Goal: Task Accomplishment & Management: Use online tool/utility

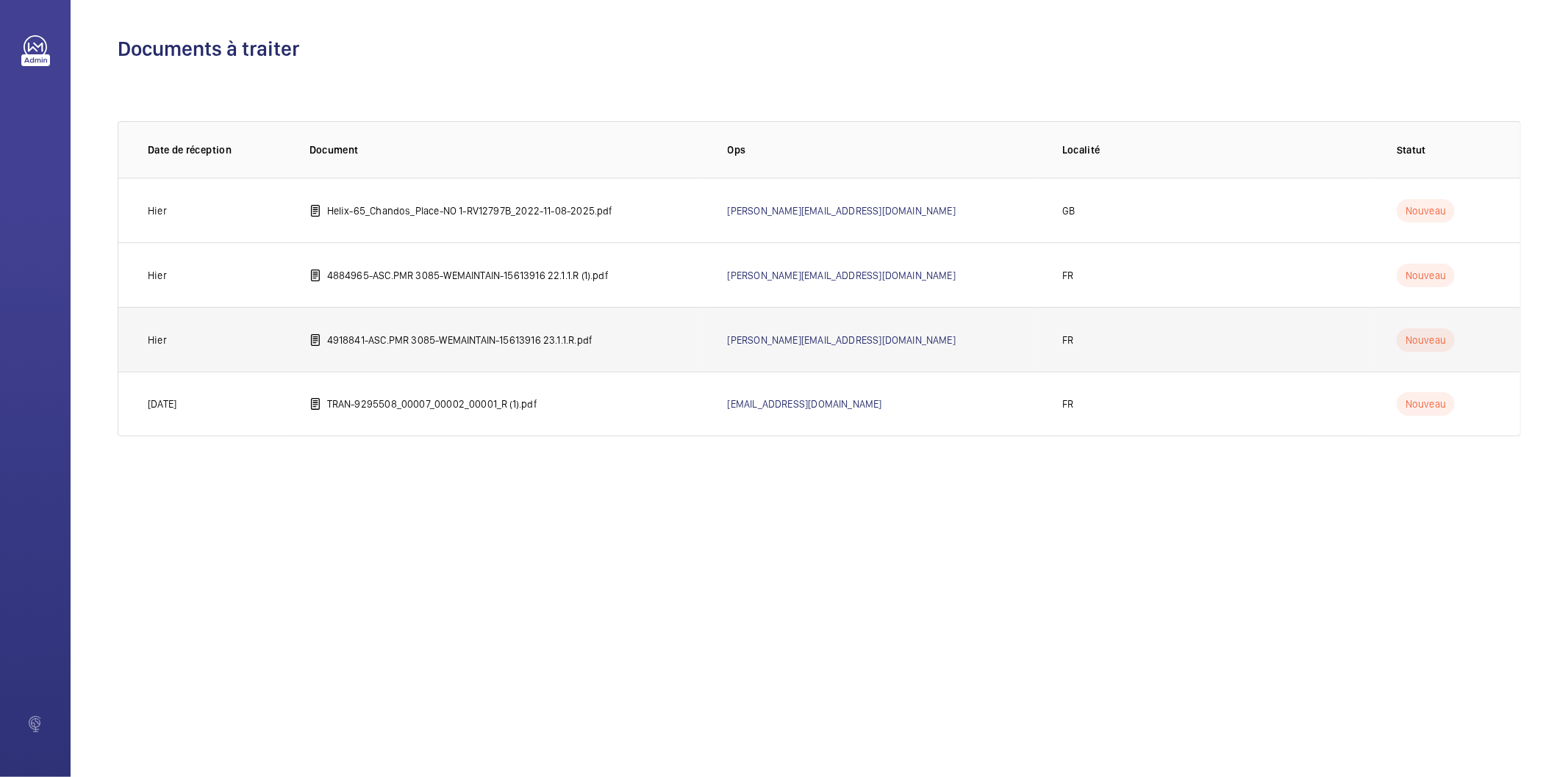
click at [505, 341] on p "4918841-ASC.PMR 3085-WEMAINTAIN-15613916 23.1.1.R.pdf" at bounding box center [460, 339] width 266 height 14
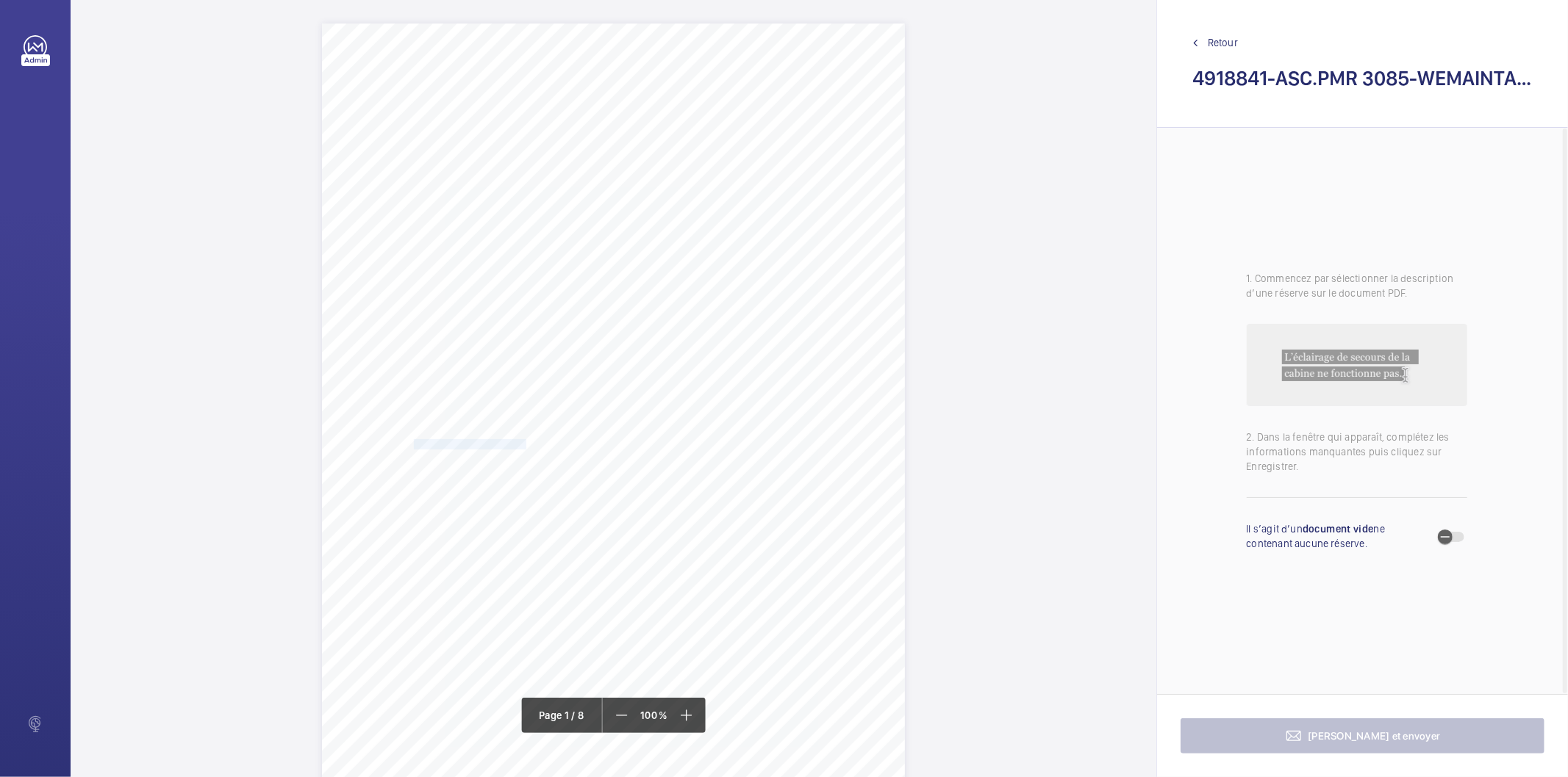
drag, startPoint x: 411, startPoint y: 442, endPoint x: 523, endPoint y: 439, distance: 112.0
click at [523, 440] on span "VERSAILLES RIVE DROITE" at bounding box center [470, 443] width 113 height 9
click at [578, 231] on textarea "VERSAILLES RIVE DROITE" at bounding box center [581, 242] width 251 height 66
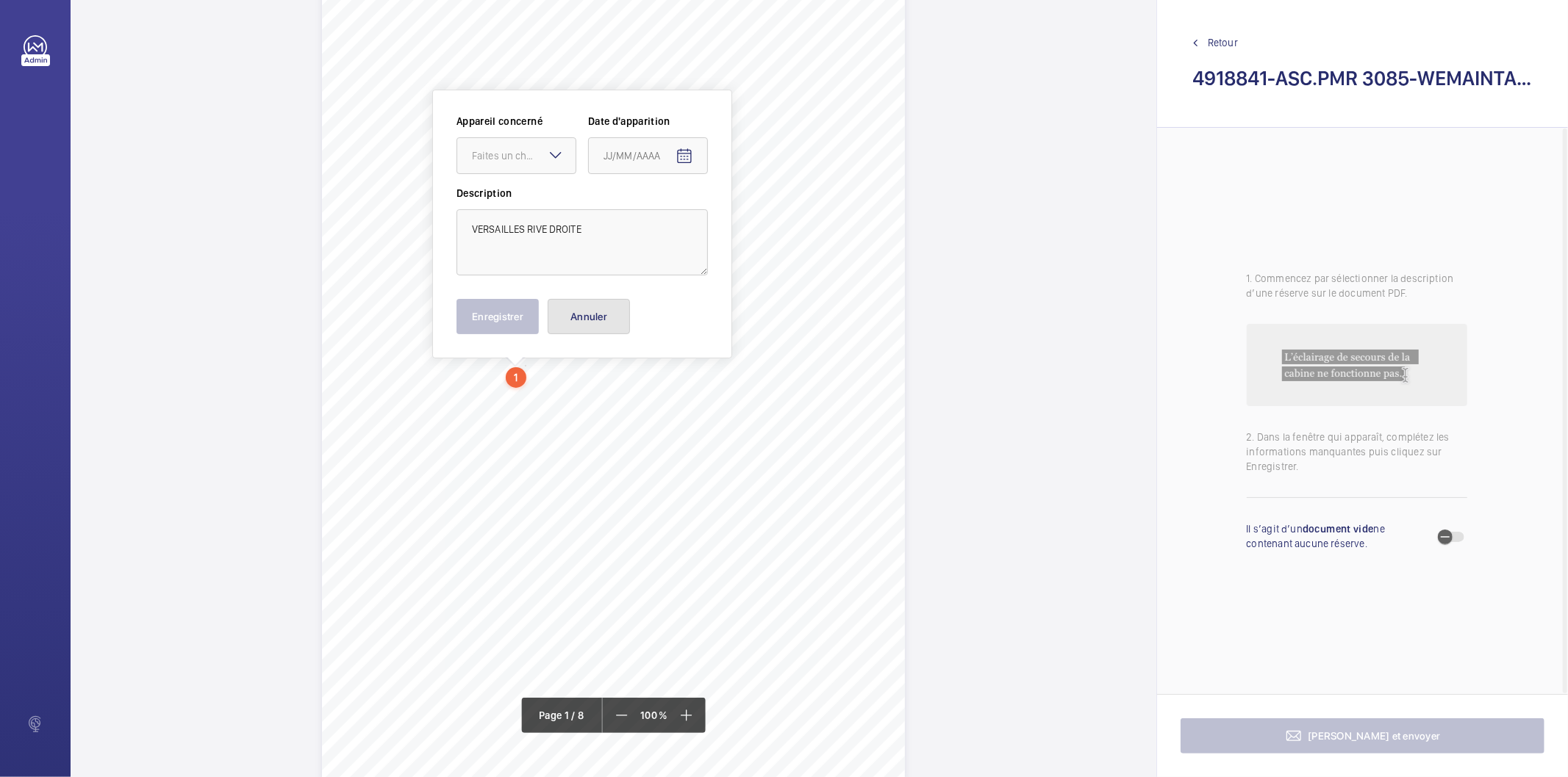
click at [597, 321] on button "Annuler" at bounding box center [589, 316] width 82 height 35
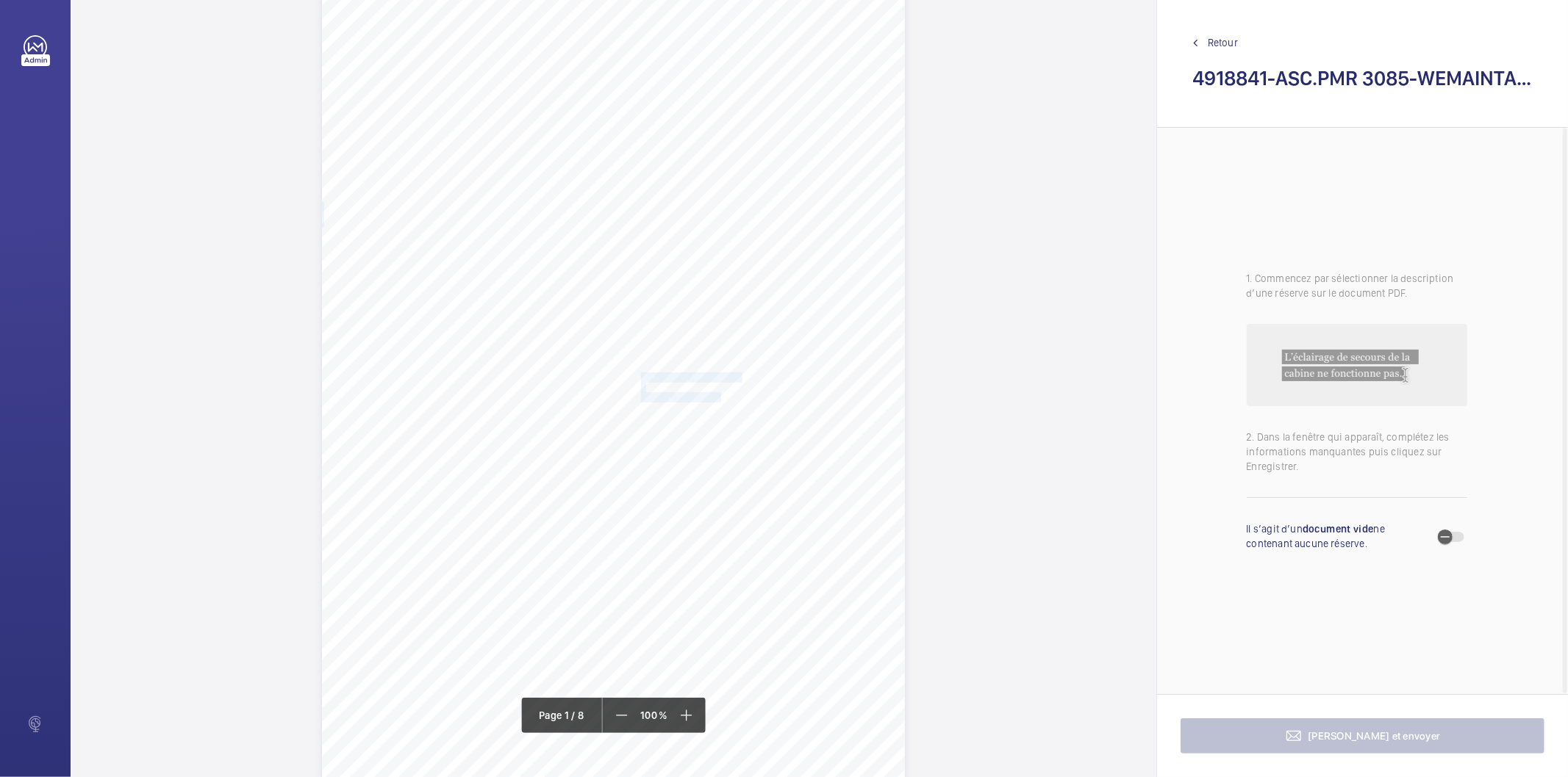
drag, startPoint x: 641, startPoint y: 376, endPoint x: 714, endPoint y: 395, distance: 75.4
click at [714, 395] on div "Bureau Veritas Exploitation SAS NANTERRE Immeuble Le GAIA [STREET_ADDRESS][PERS…" at bounding box center [614, 369] width 583 height 824
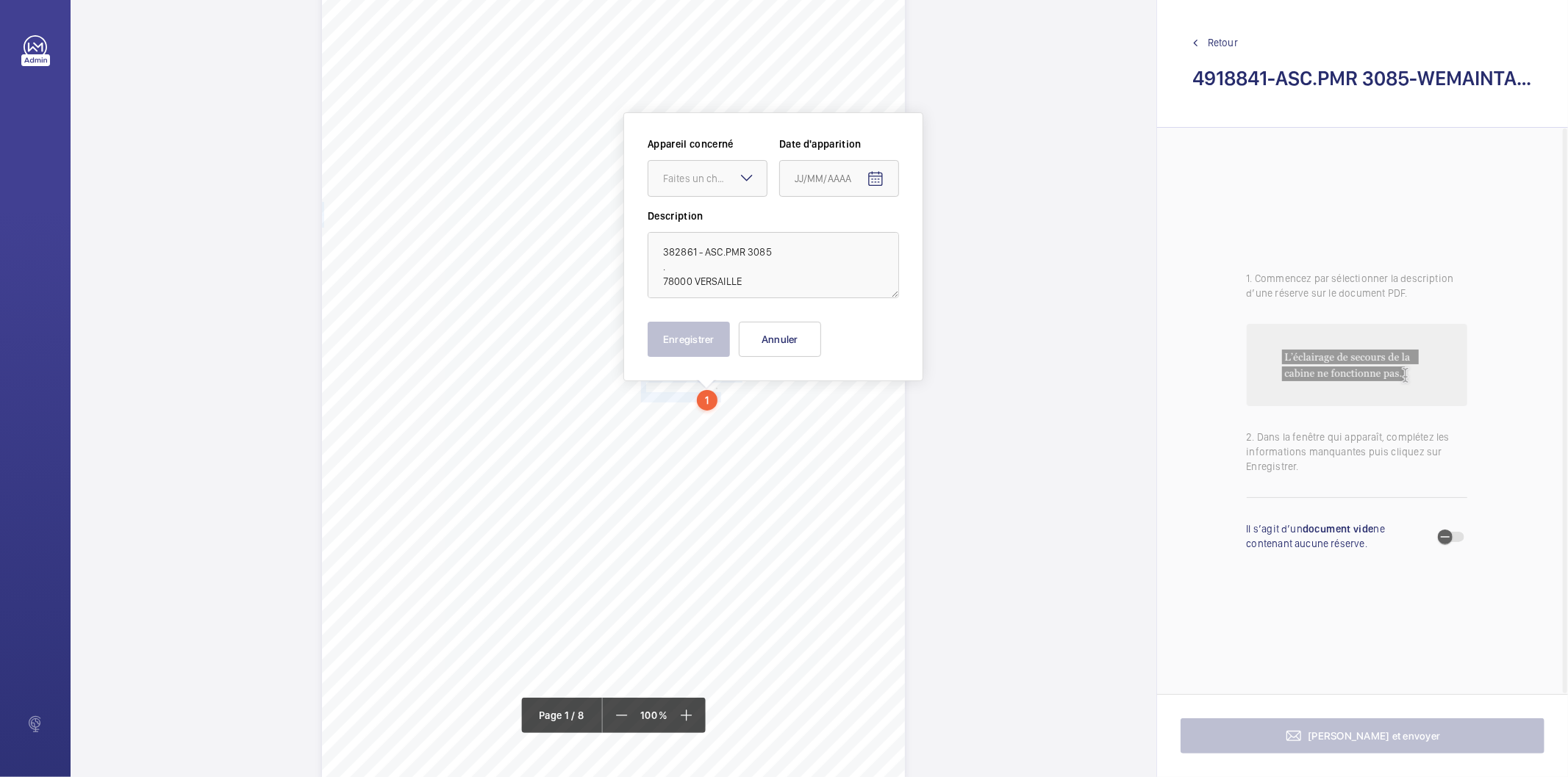
scroll to position [90, 0]
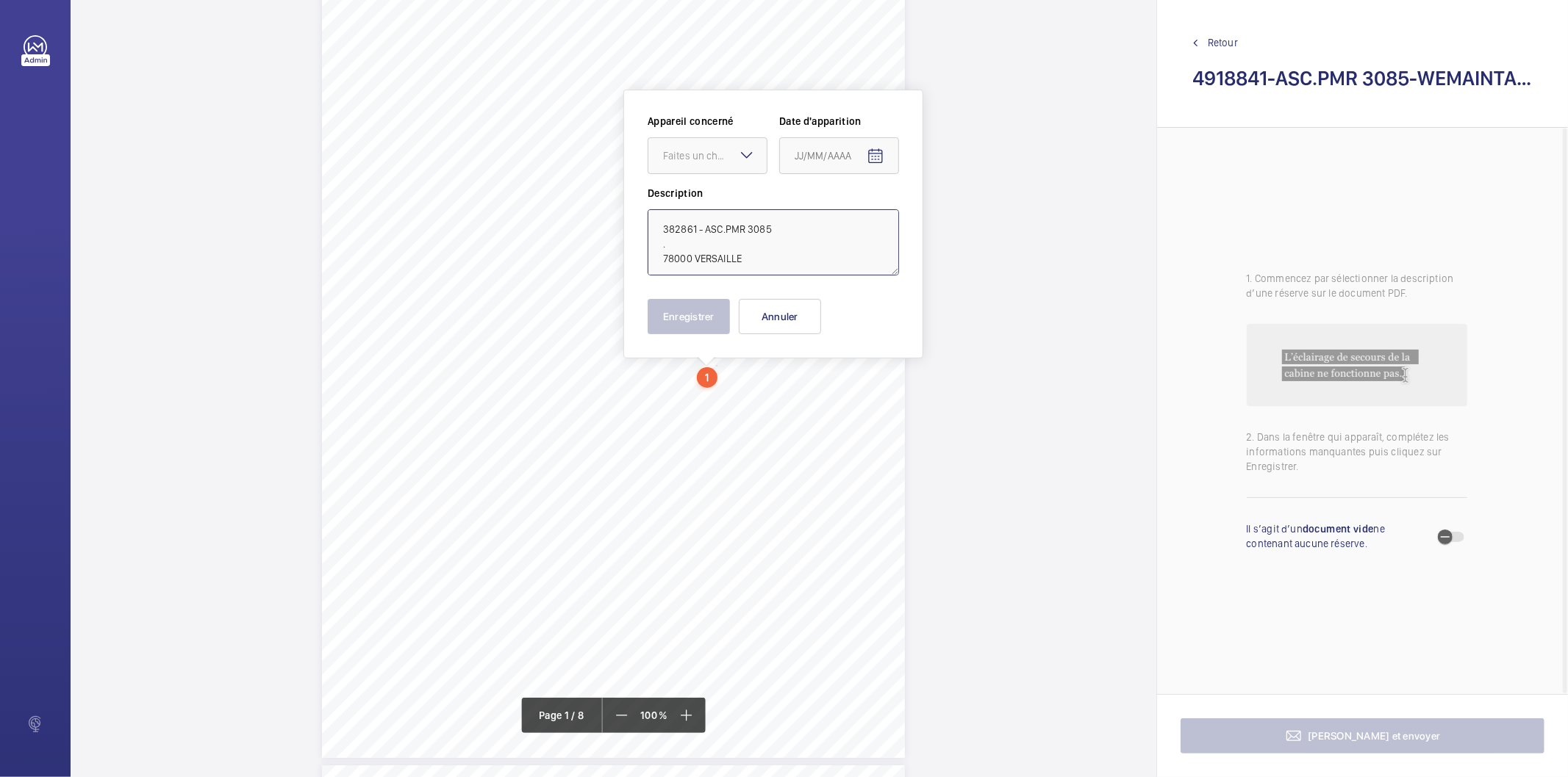
click at [760, 255] on textarea "382861 - ASC.PMR 3085 . 78000 VERSAILLE" at bounding box center [773, 242] width 251 height 66
click at [783, 237] on textarea "382861 - ASC.PMR [GEOGRAPHIC_DATA]" at bounding box center [773, 242] width 251 height 66
click at [777, 230] on textarea "382861 - ASC.PMR [GEOGRAPHIC_DATA]" at bounding box center [773, 242] width 251 height 66
type textarea "382861 - ASC.PMR [GEOGRAPHIC_DATA]"
click at [777, 317] on button "Annuler" at bounding box center [780, 316] width 82 height 35
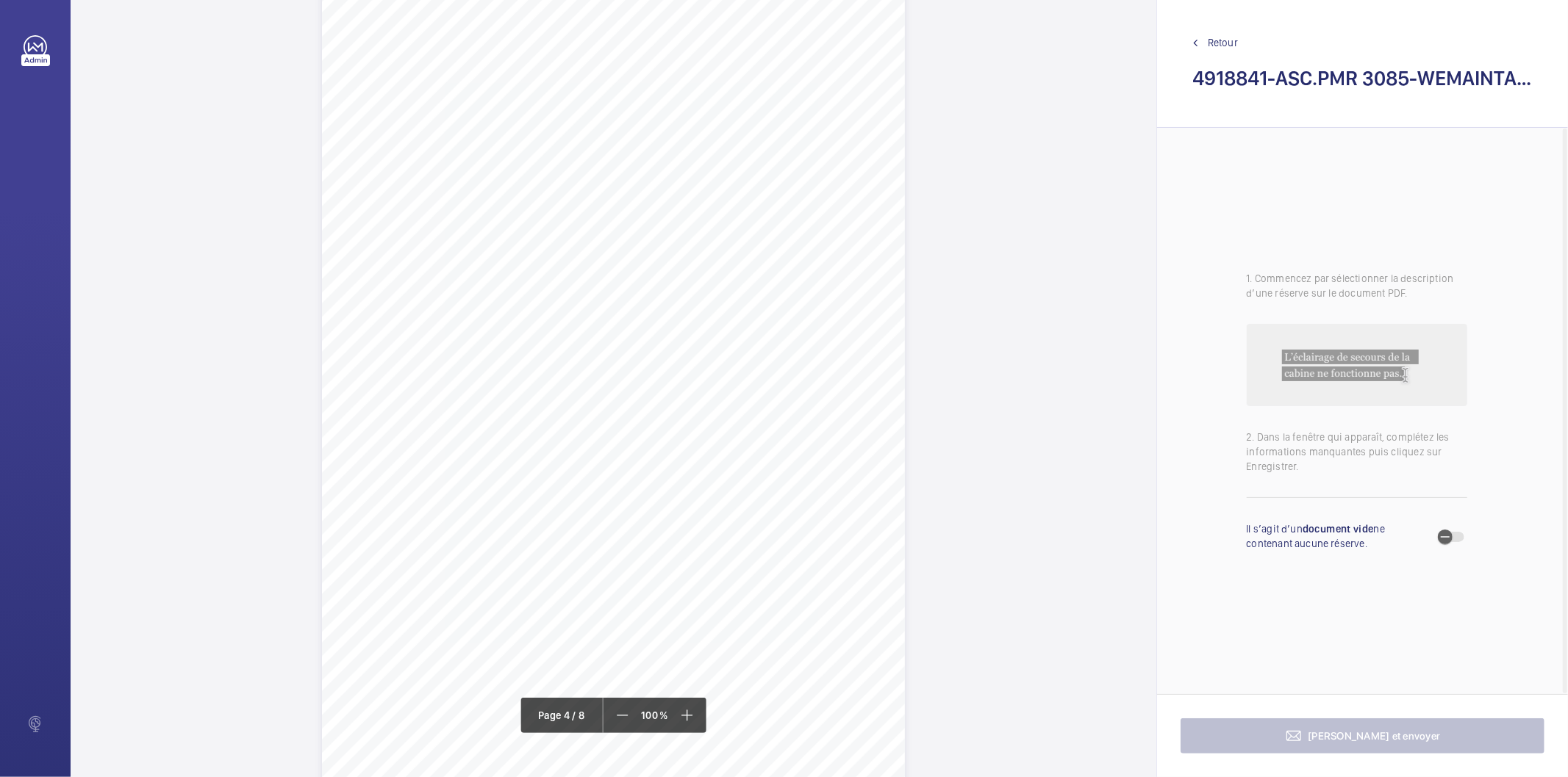
scroll to position [2538, 0]
drag, startPoint x: 478, startPoint y: 273, endPoint x: 567, endPoint y: 302, distance: 93.6
click at [567, 302] on div "Périmètre vérifié dans le rapport | VERSAILLES RIVE DROITE ÉQUIPEMENT(S) VÉRIFI…" at bounding box center [614, 392] width 583 height 824
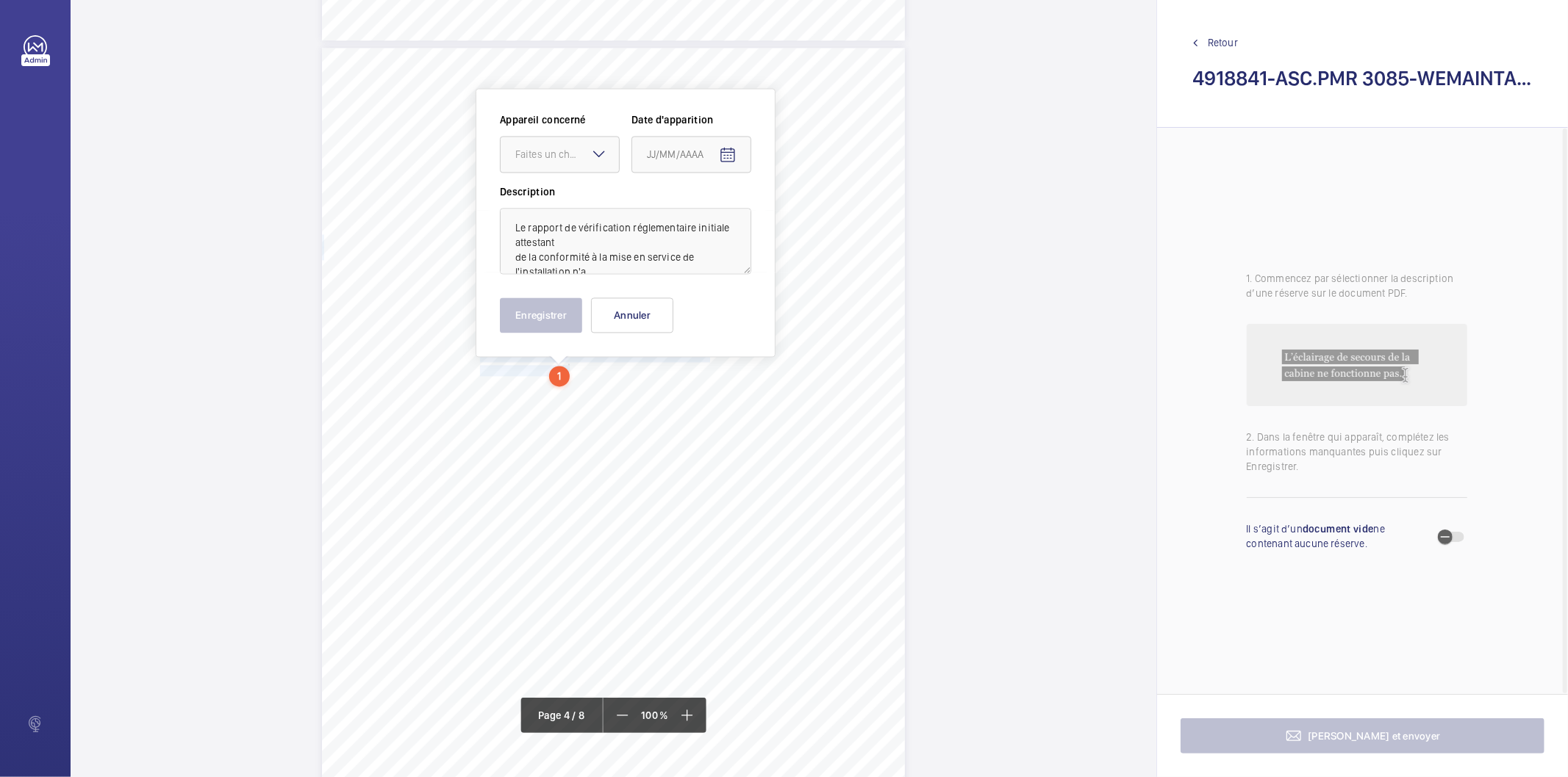
scroll to position [2470, 0]
click at [555, 155] on div "Faites un choix" at bounding box center [567, 155] width 103 height 14
click at [553, 202] on span "382861 - ASC.PMR 3085" at bounding box center [559, 200] width 89 height 14
click at [730, 158] on mat-icon "Open calendar" at bounding box center [728, 157] width 17 height 17
click at [699, 213] on span "AOÛT 2025" at bounding box center [678, 214] width 61 height 11
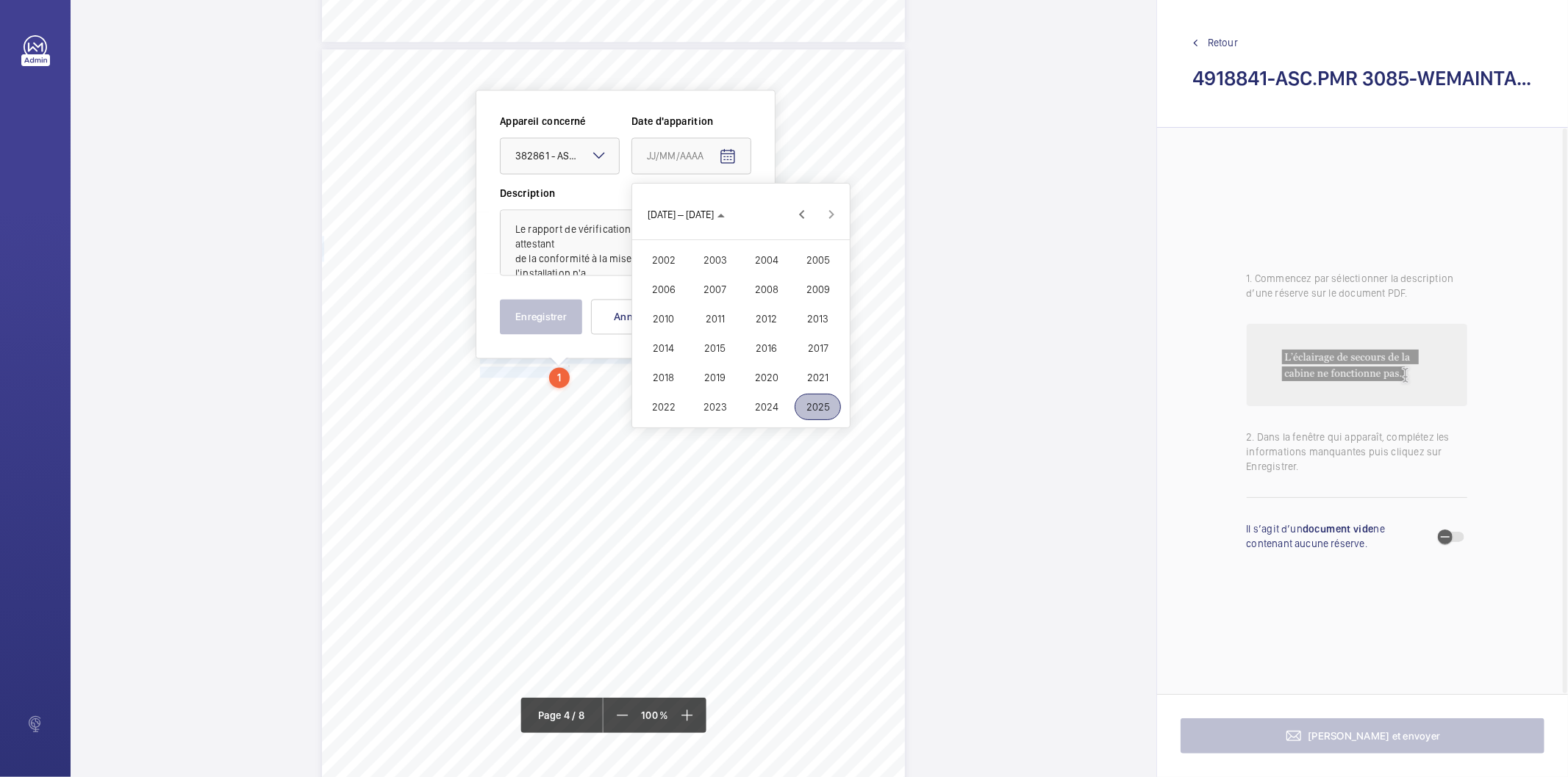
click at [719, 401] on span "2023" at bounding box center [714, 407] width 46 height 27
click at [717, 324] on span "OCT." at bounding box center [714, 319] width 46 height 27
click at [654, 419] on span "30" at bounding box center [653, 422] width 27 height 27
type input "[DATE]"
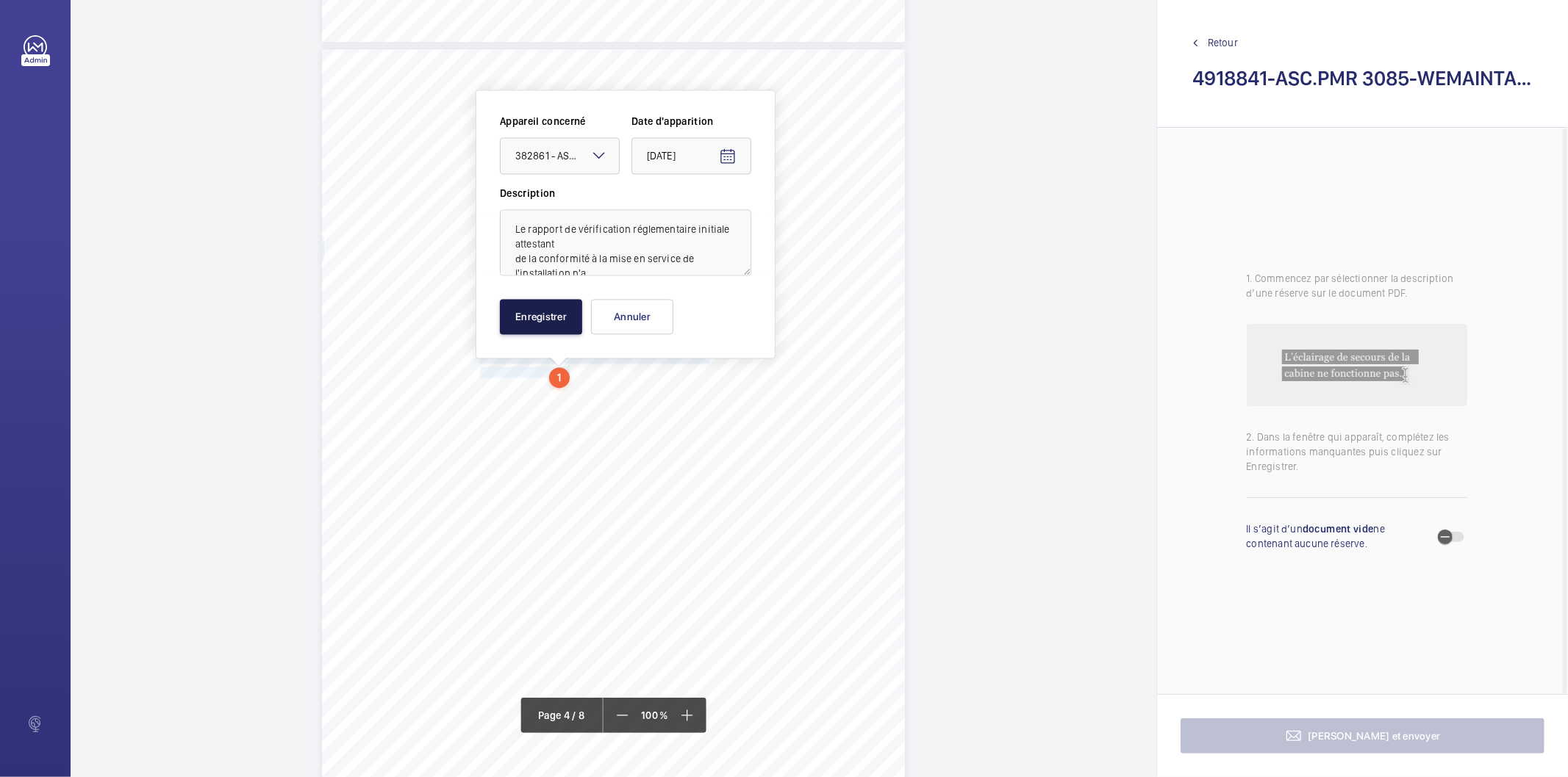
click at [524, 313] on button "Enregistrer" at bounding box center [541, 316] width 82 height 35
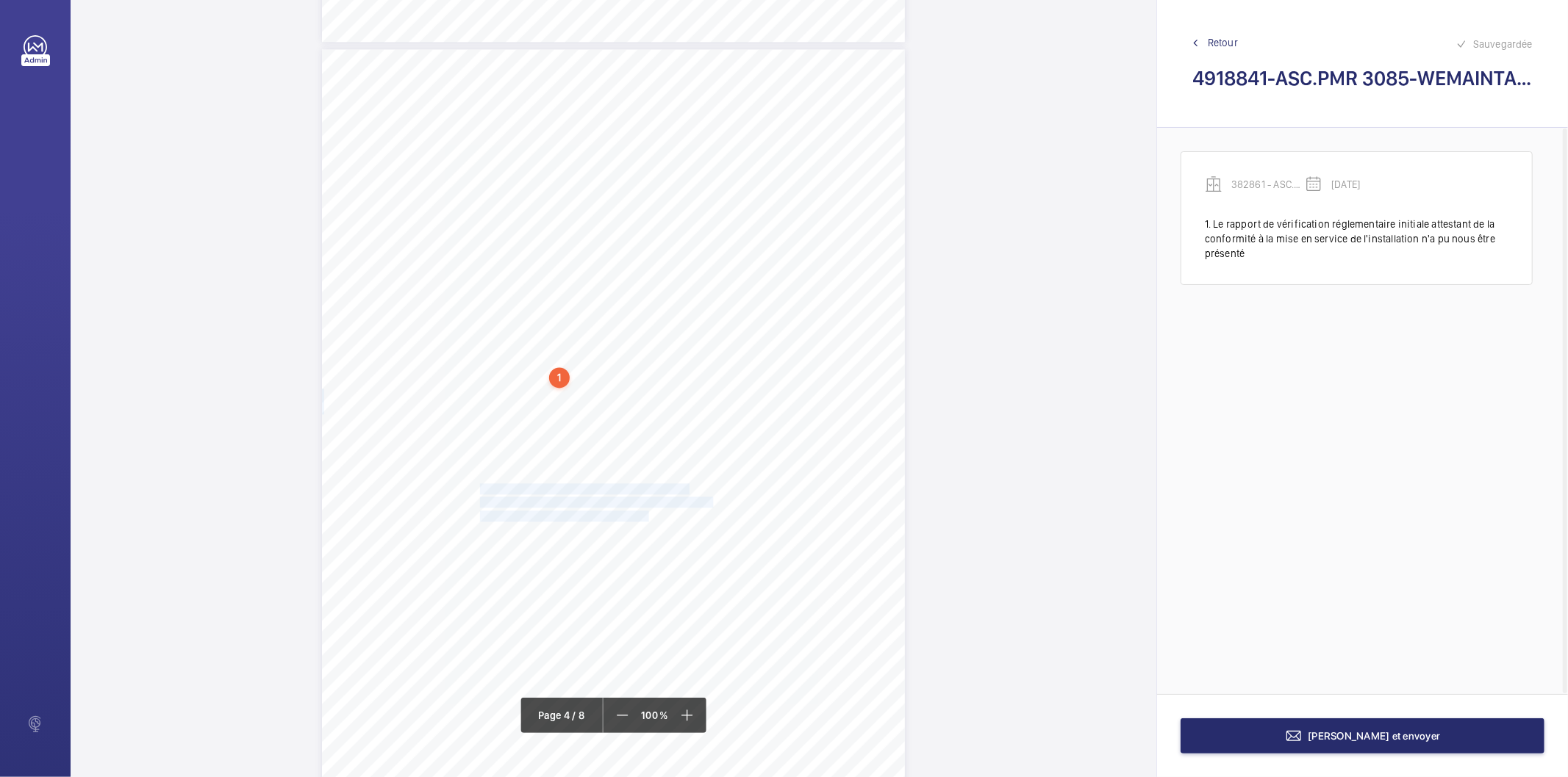
drag, startPoint x: 480, startPoint y: 487, endPoint x: 646, endPoint y: 517, distance: 168.7
click at [646, 517] on div "Périmètre vérifié dans le rapport | VERSAILLES RIVE DROITE ÉQUIPEMENT(S) VÉRIFI…" at bounding box center [614, 462] width 583 height 824
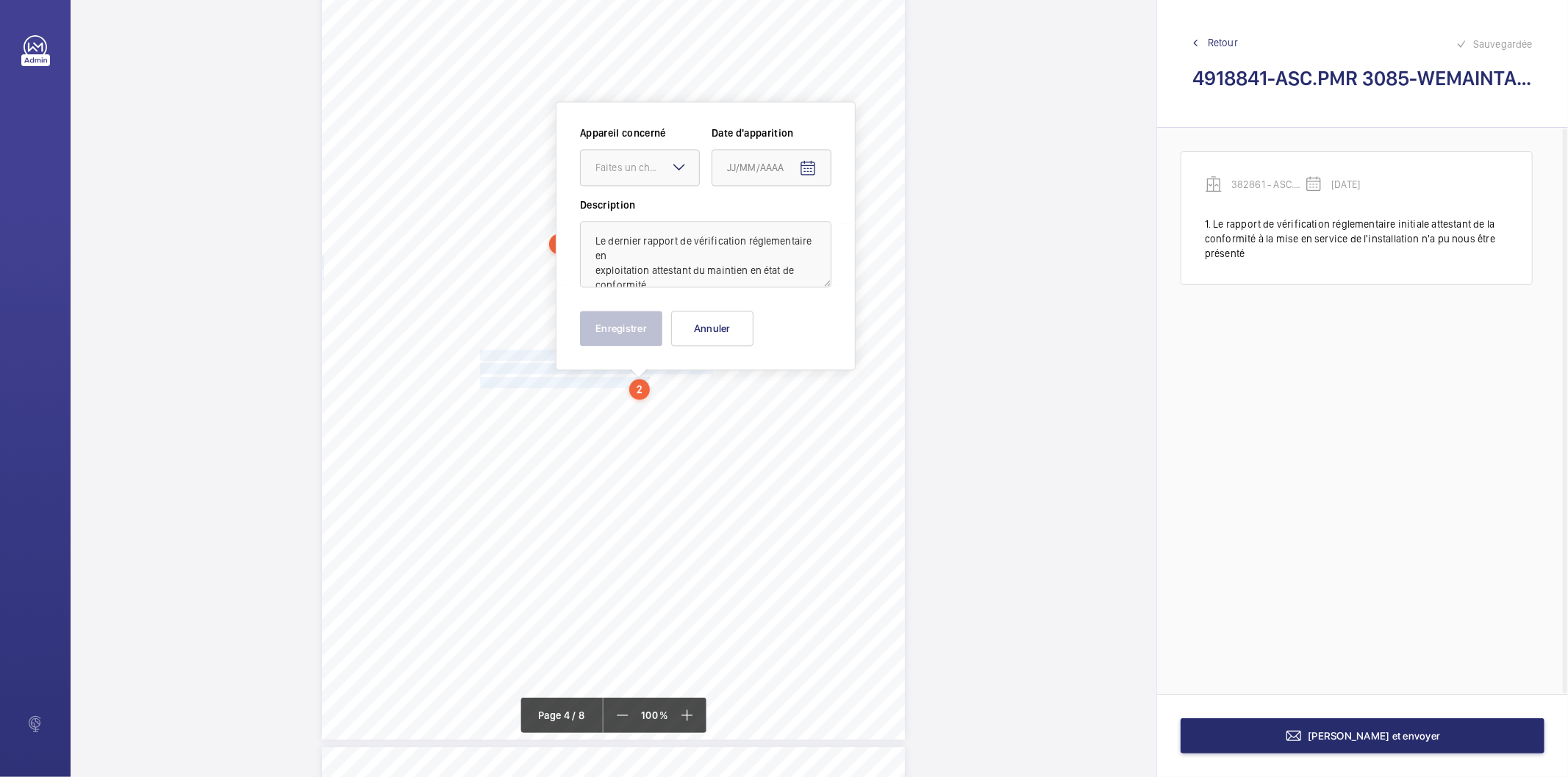
scroll to position [2614, 0]
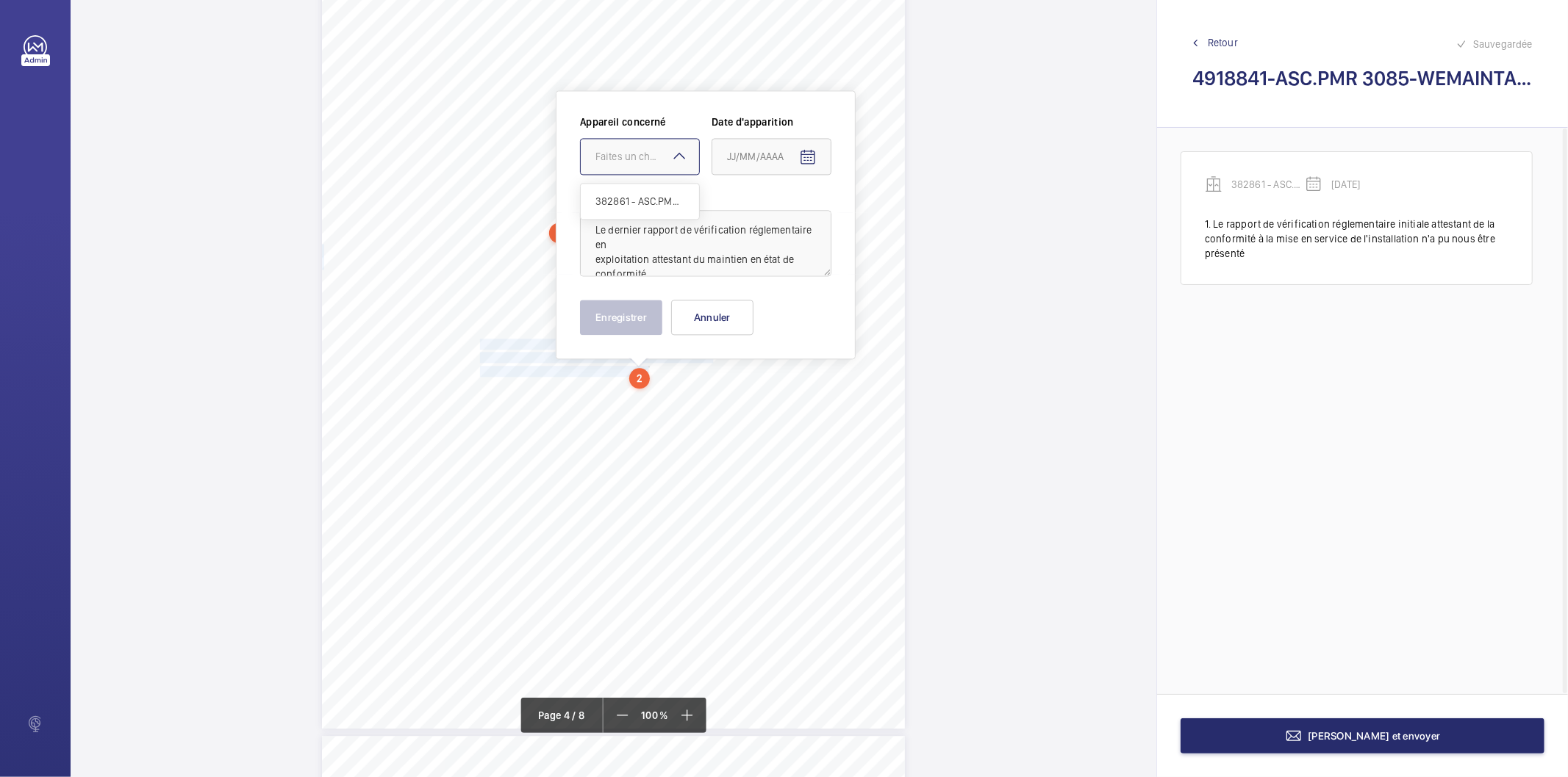
click at [651, 163] on div at bounding box center [640, 156] width 119 height 35
click at [652, 201] on span "382861 - ASC.PMR 3085" at bounding box center [640, 201] width 89 height 14
click at [803, 153] on mat-icon "Open calendar" at bounding box center [808, 157] width 17 height 17
click at [781, 215] on icon "Choose month and year" at bounding box center [785, 216] width 8 height 4
click at [799, 404] on span "2023" at bounding box center [795, 407] width 46 height 27
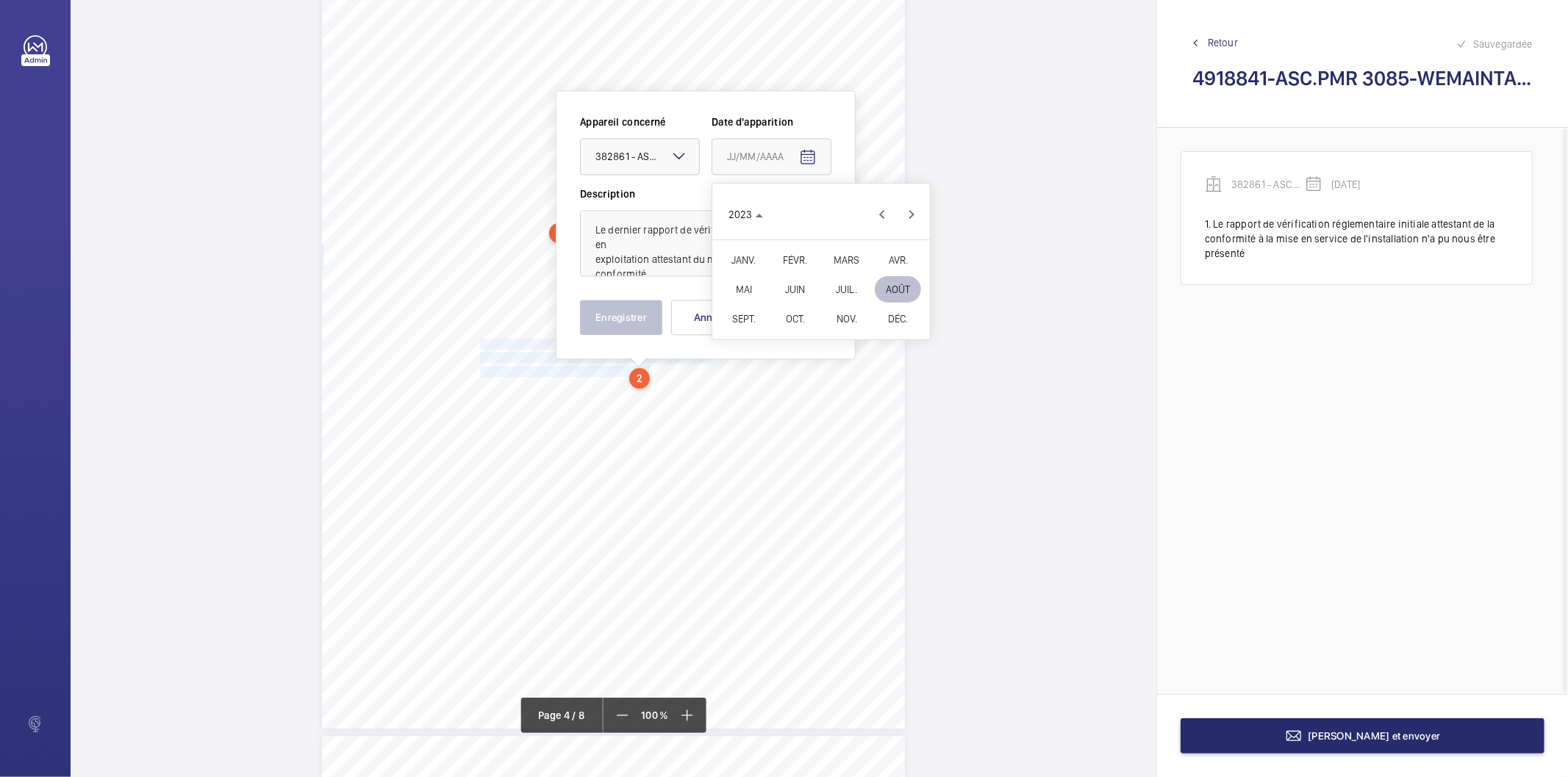
click at [795, 313] on span "OCT." at bounding box center [795, 319] width 46 height 27
drag, startPoint x: 730, startPoint y: 421, endPoint x: 662, endPoint y: 373, distance: 83.2
click at [730, 421] on span "30" at bounding box center [733, 422] width 27 height 27
type input "[DATE]"
click at [615, 321] on button "Enregistrer" at bounding box center [621, 317] width 82 height 35
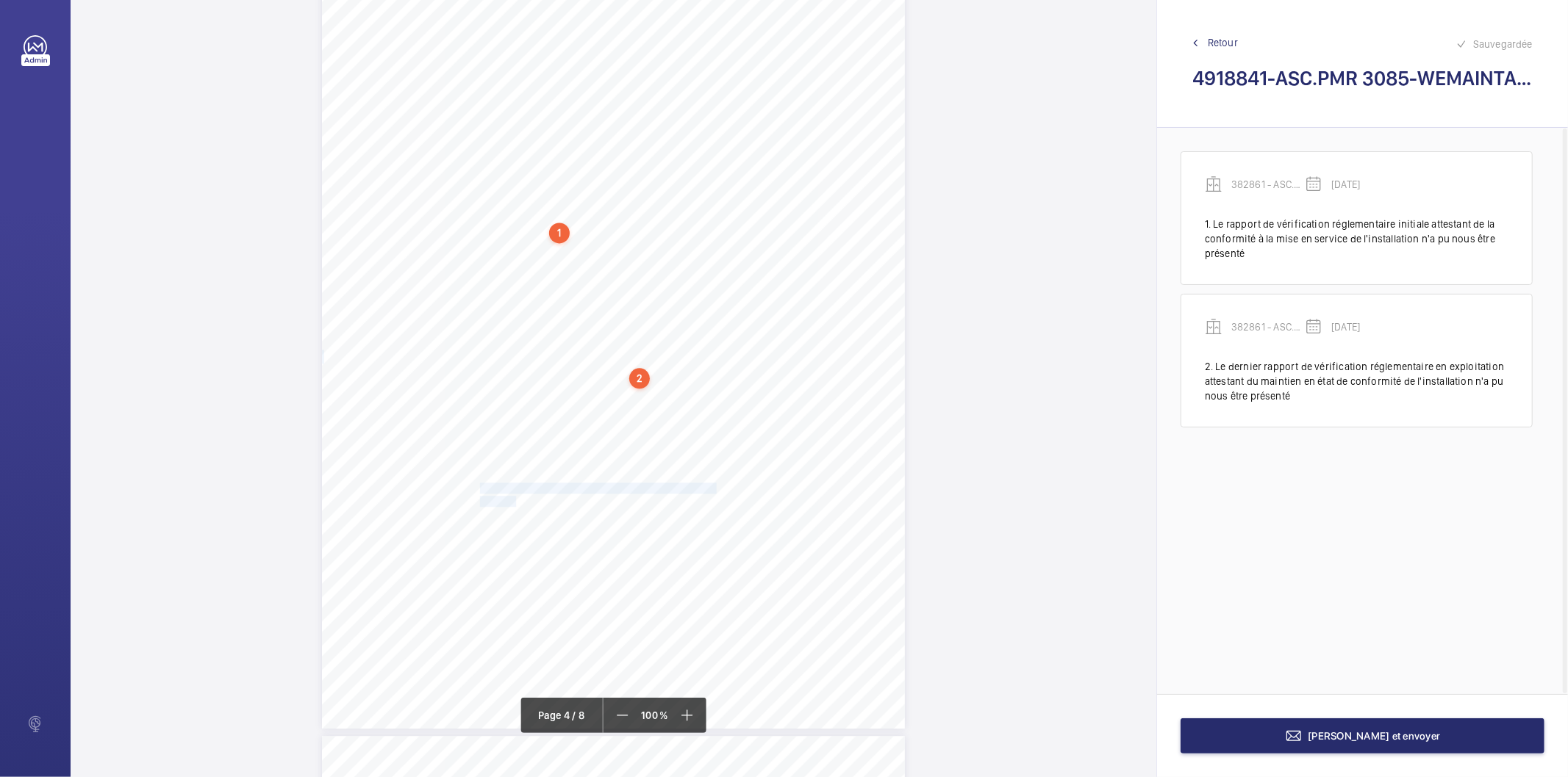
drag, startPoint x: 481, startPoint y: 484, endPoint x: 515, endPoint y: 497, distance: 36.4
click at [515, 497] on div "Périmètre vérifié dans le rapport | VERSAILLES RIVE DROITE ÉQUIPEMENT(S) VÉRIFI…" at bounding box center [614, 316] width 583 height 824
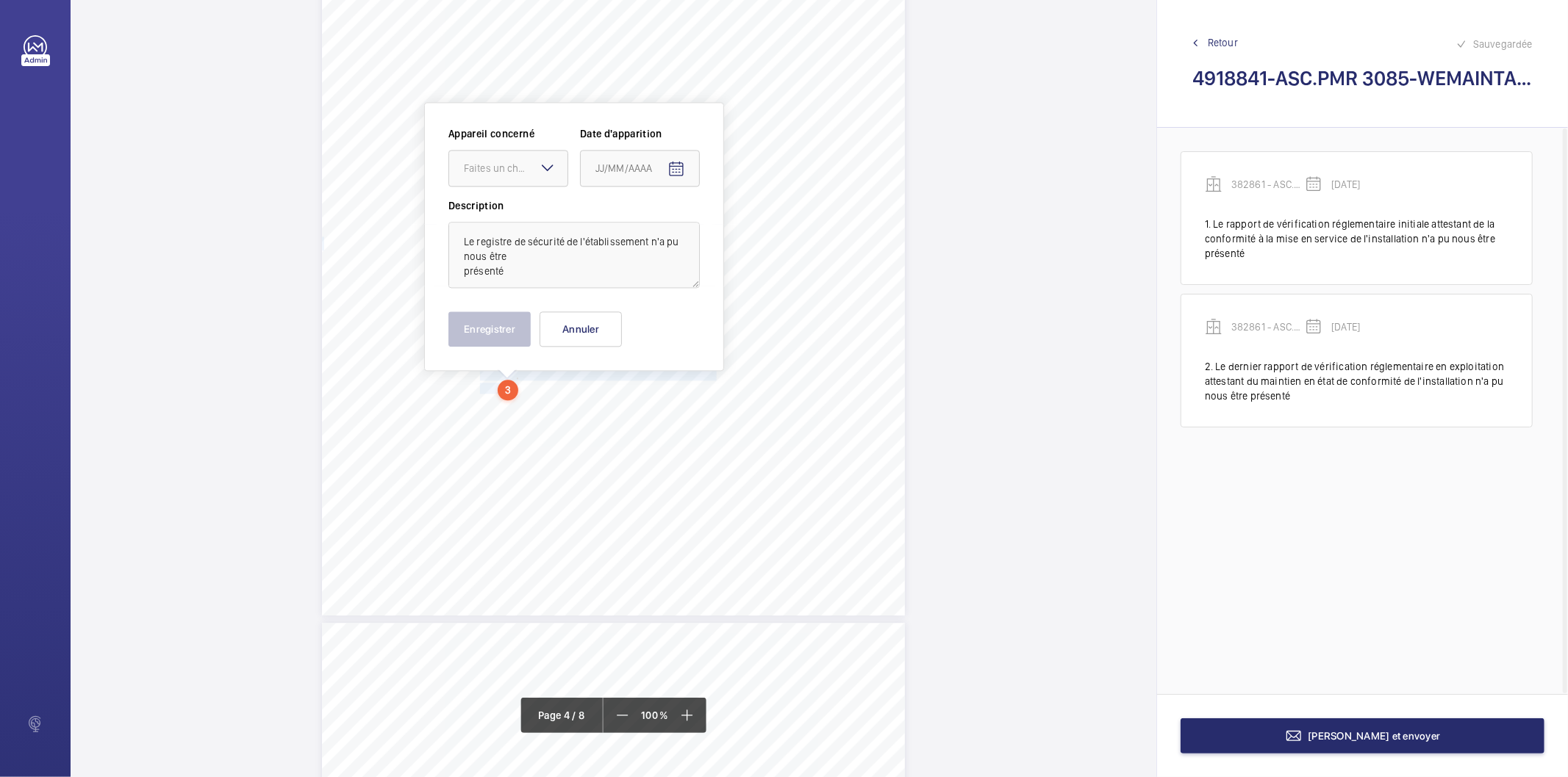
scroll to position [2739, 0]
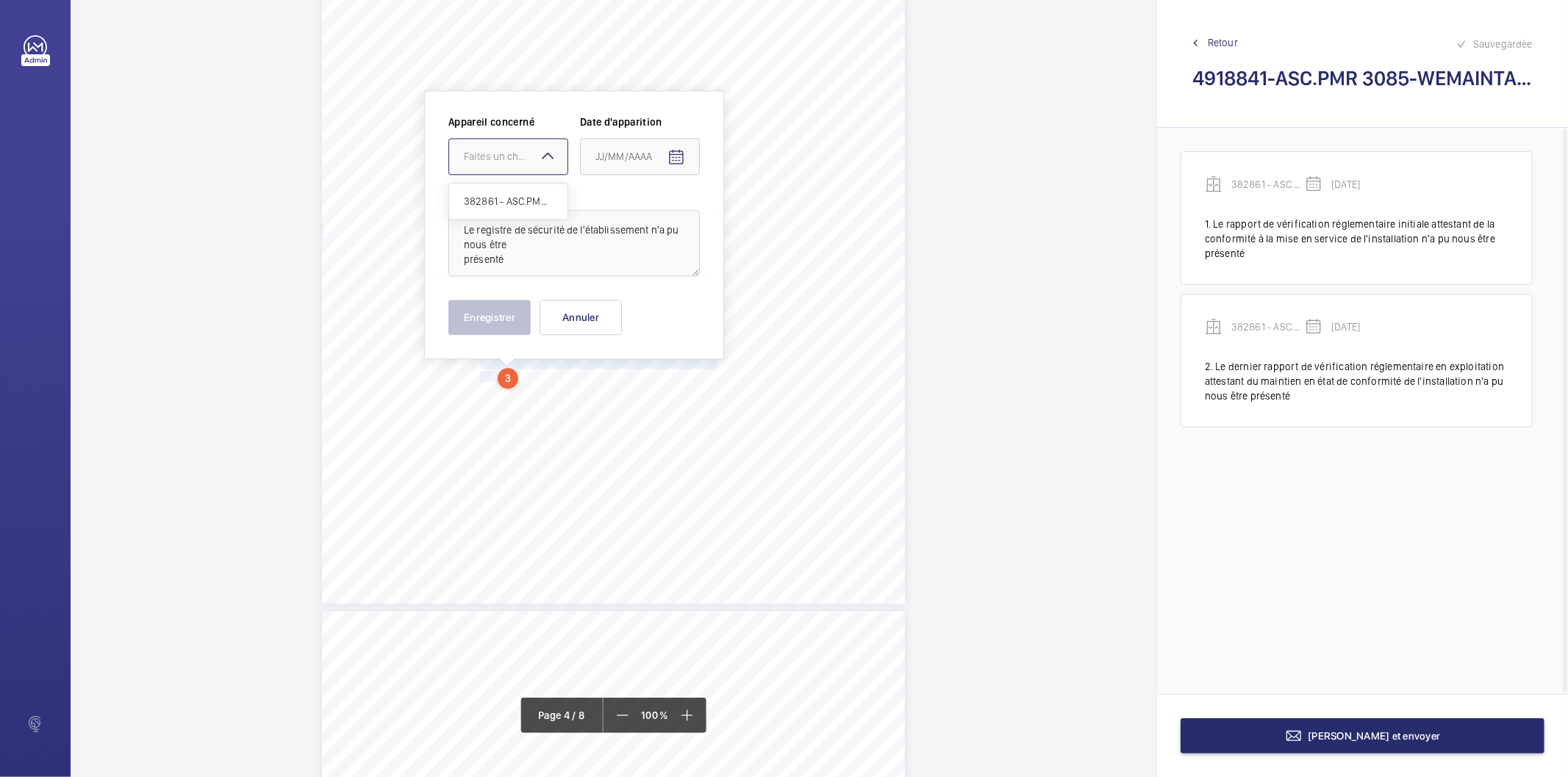
click at [526, 154] on div "Faites un choix" at bounding box center [515, 156] width 103 height 14
click at [512, 196] on span "382861 - ASC.PMR 3085" at bounding box center [508, 201] width 89 height 14
click at [679, 152] on mat-icon "Open calendar" at bounding box center [676, 157] width 17 height 17
click at [653, 214] on icon "Choose month and year" at bounding box center [654, 216] width 8 height 4
click at [674, 410] on span "2023" at bounding box center [664, 407] width 46 height 27
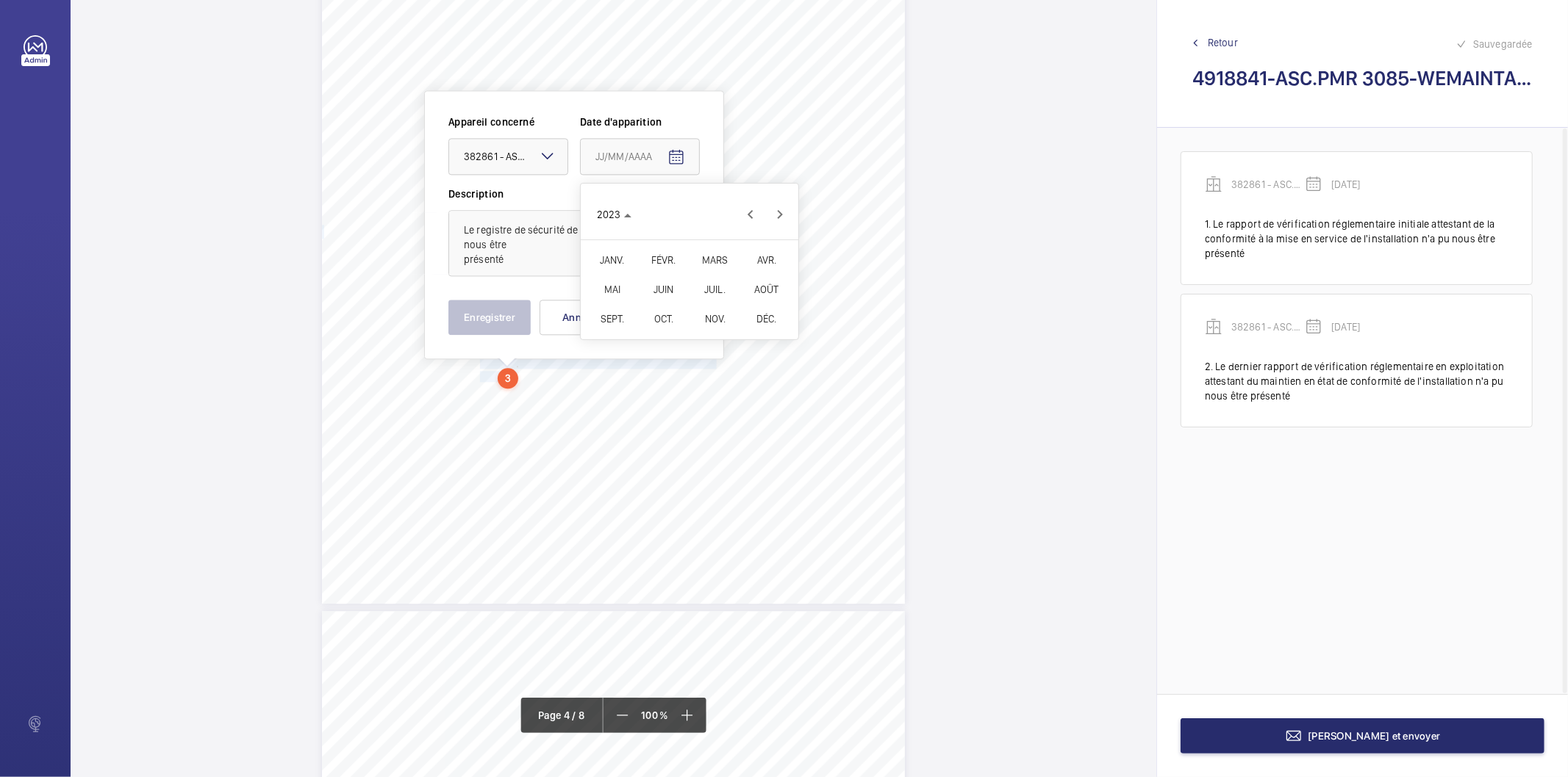
click at [677, 311] on span "OCT." at bounding box center [664, 319] width 46 height 27
click at [605, 424] on span "30" at bounding box center [601, 422] width 27 height 27
type input "[DATE]"
click at [485, 329] on button "Enregistrer" at bounding box center [490, 317] width 82 height 35
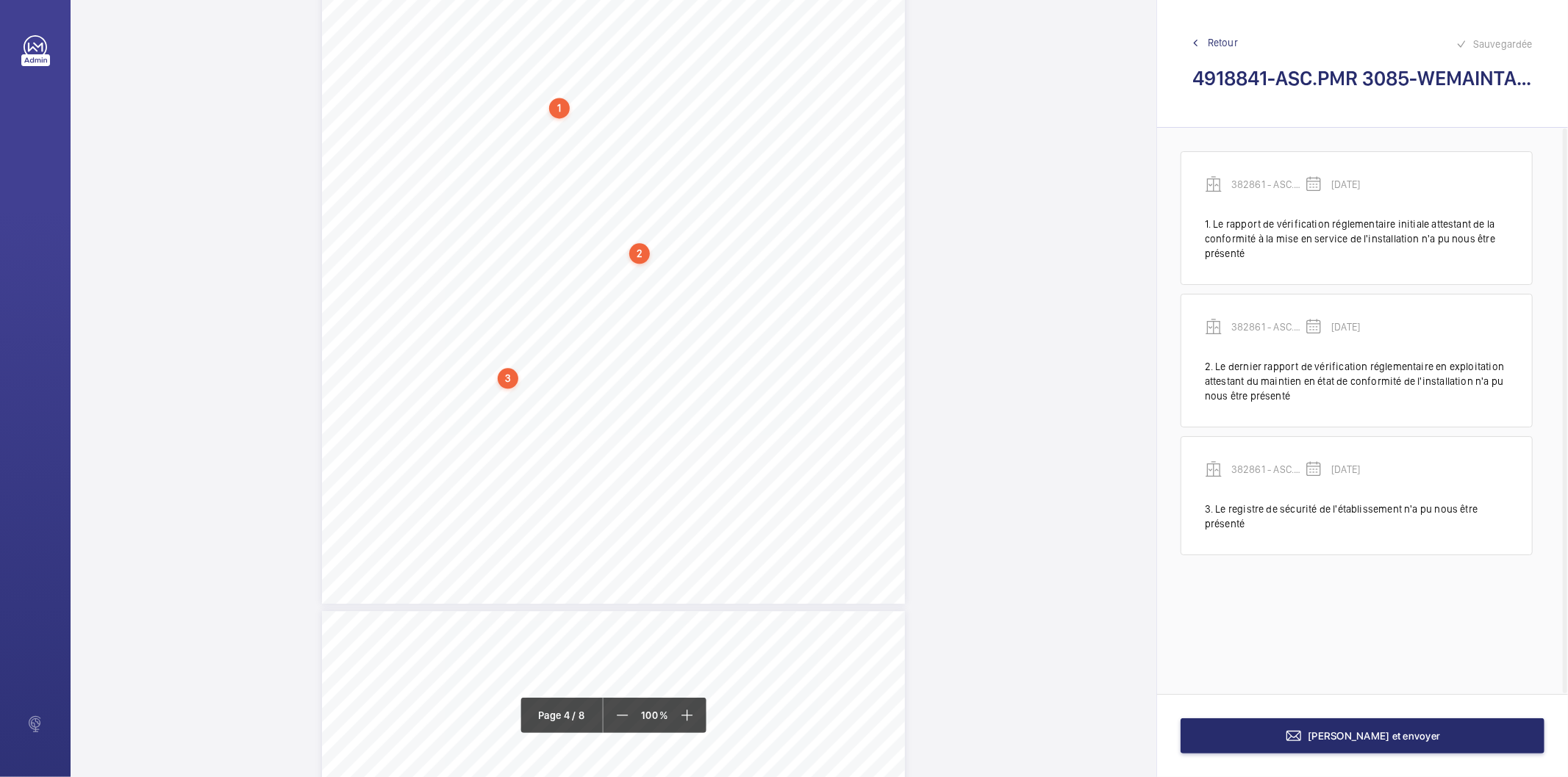
click at [504, 378] on div "3" at bounding box center [508, 378] width 21 height 21
click at [516, 256] on div "382861 - ASC.PMR 3085" at bounding box center [511, 262] width 125 height 14
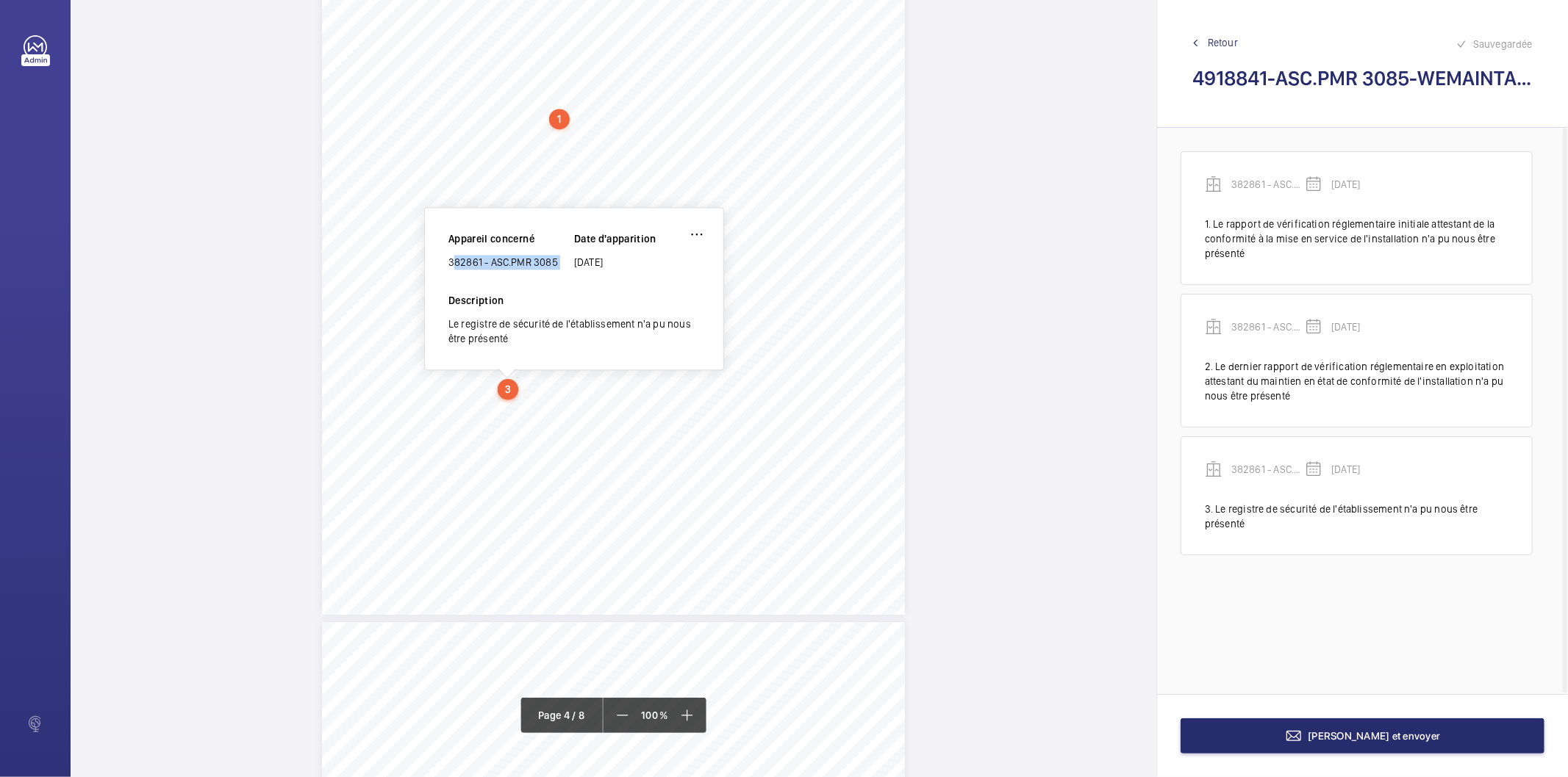
click at [516, 256] on div "382861 - ASC.PMR 3085" at bounding box center [511, 262] width 125 height 14
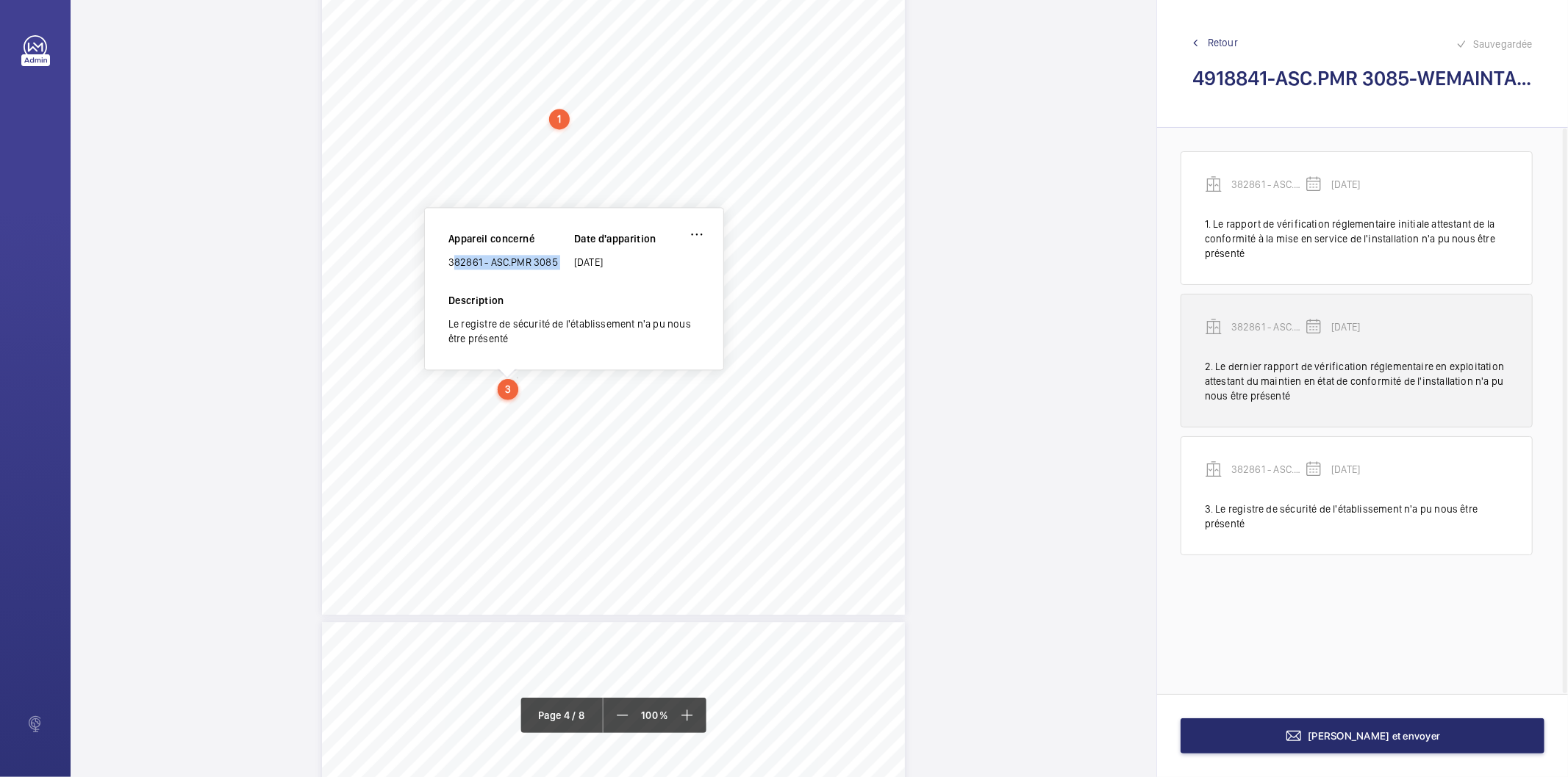
copy div "382861 - ASC.PMR 3085"
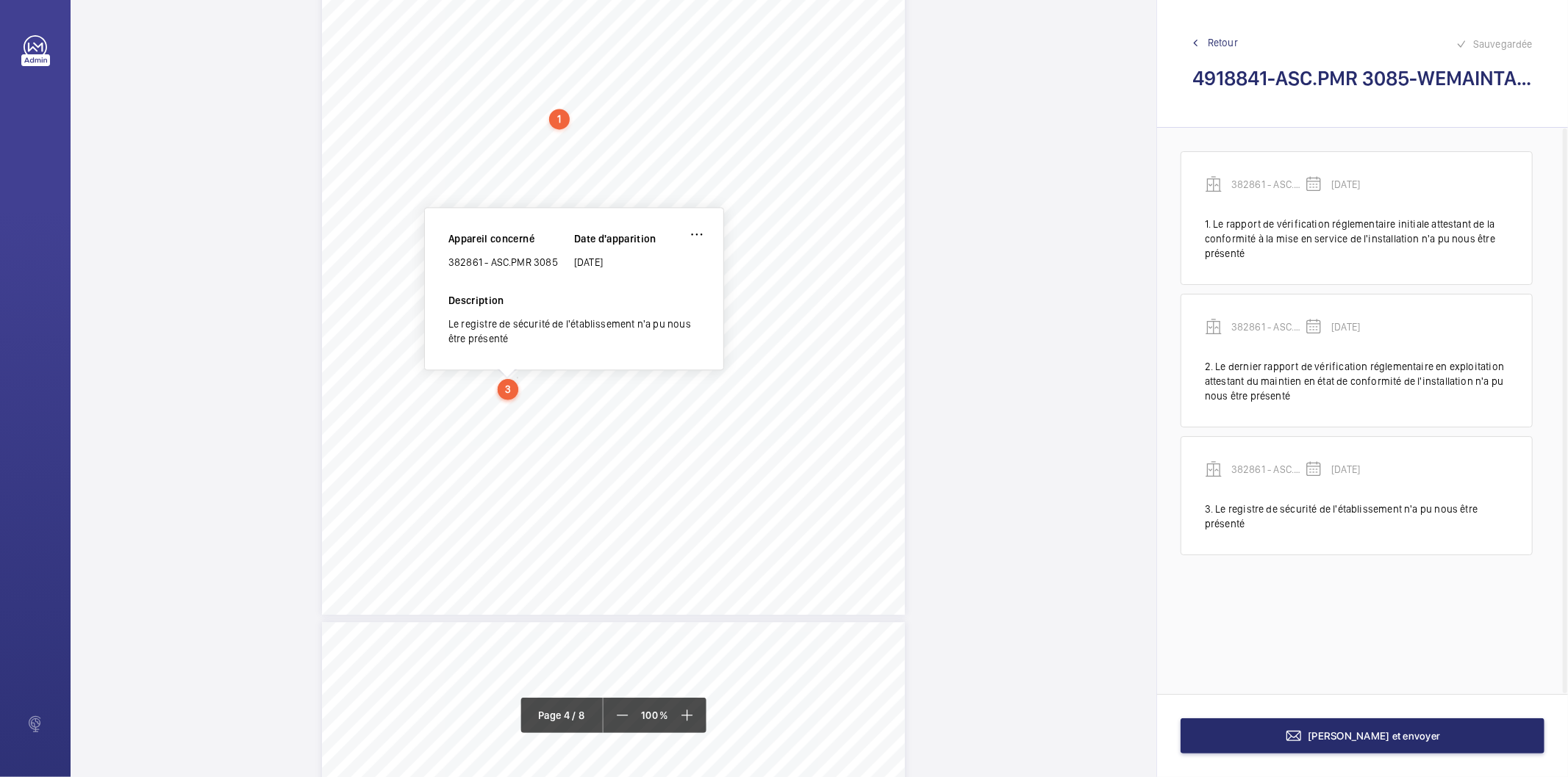
click at [838, 440] on div "Périmètre vérifié dans le rapport | VERSAILLES RIVE DROITE ÉQUIPEMENT(S) VÉRIFI…" at bounding box center [614, 203] width 583 height 824
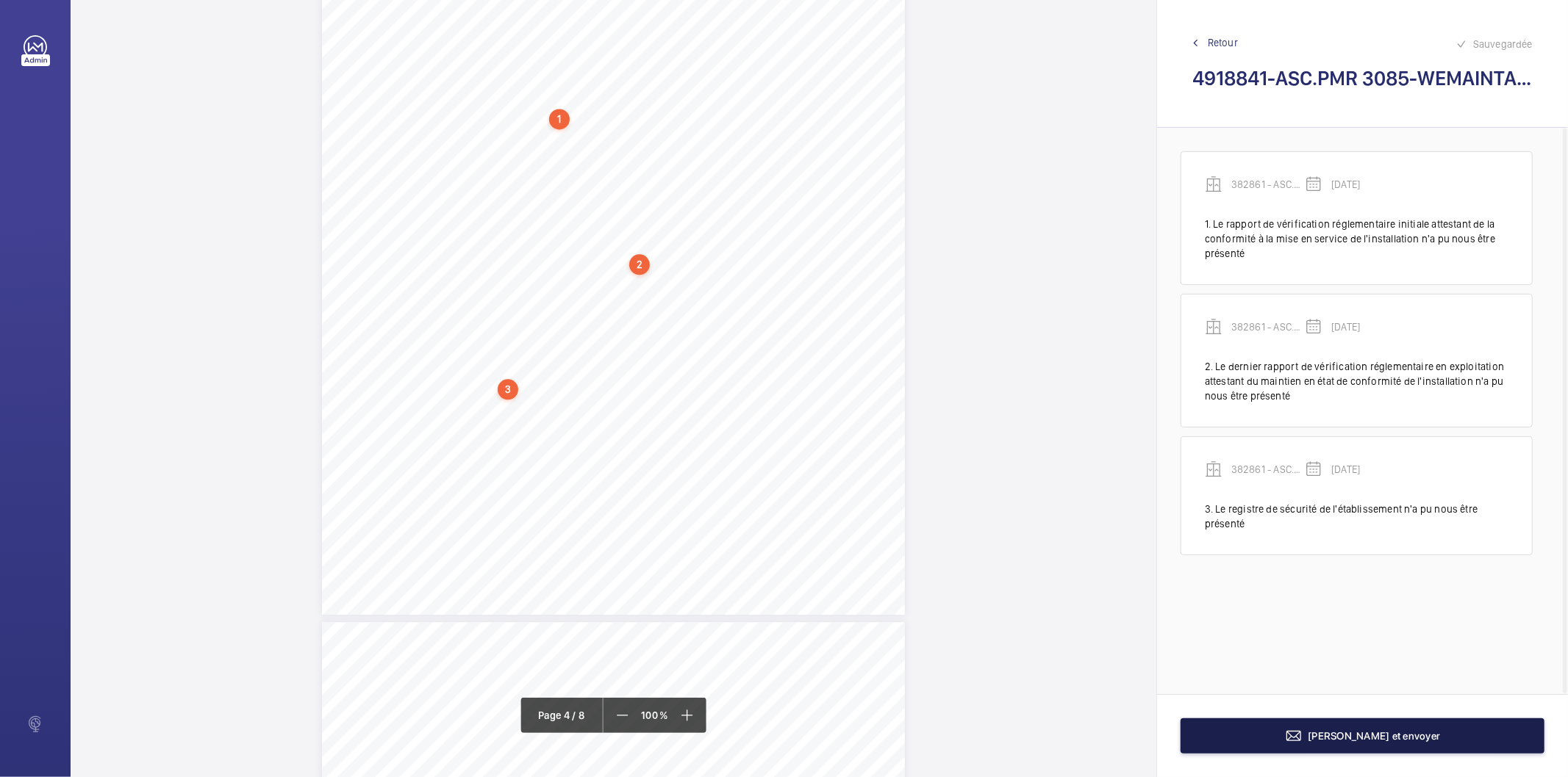
click at [1340, 732] on span "[PERSON_NAME] et envoyer" at bounding box center [1374, 736] width 132 height 11
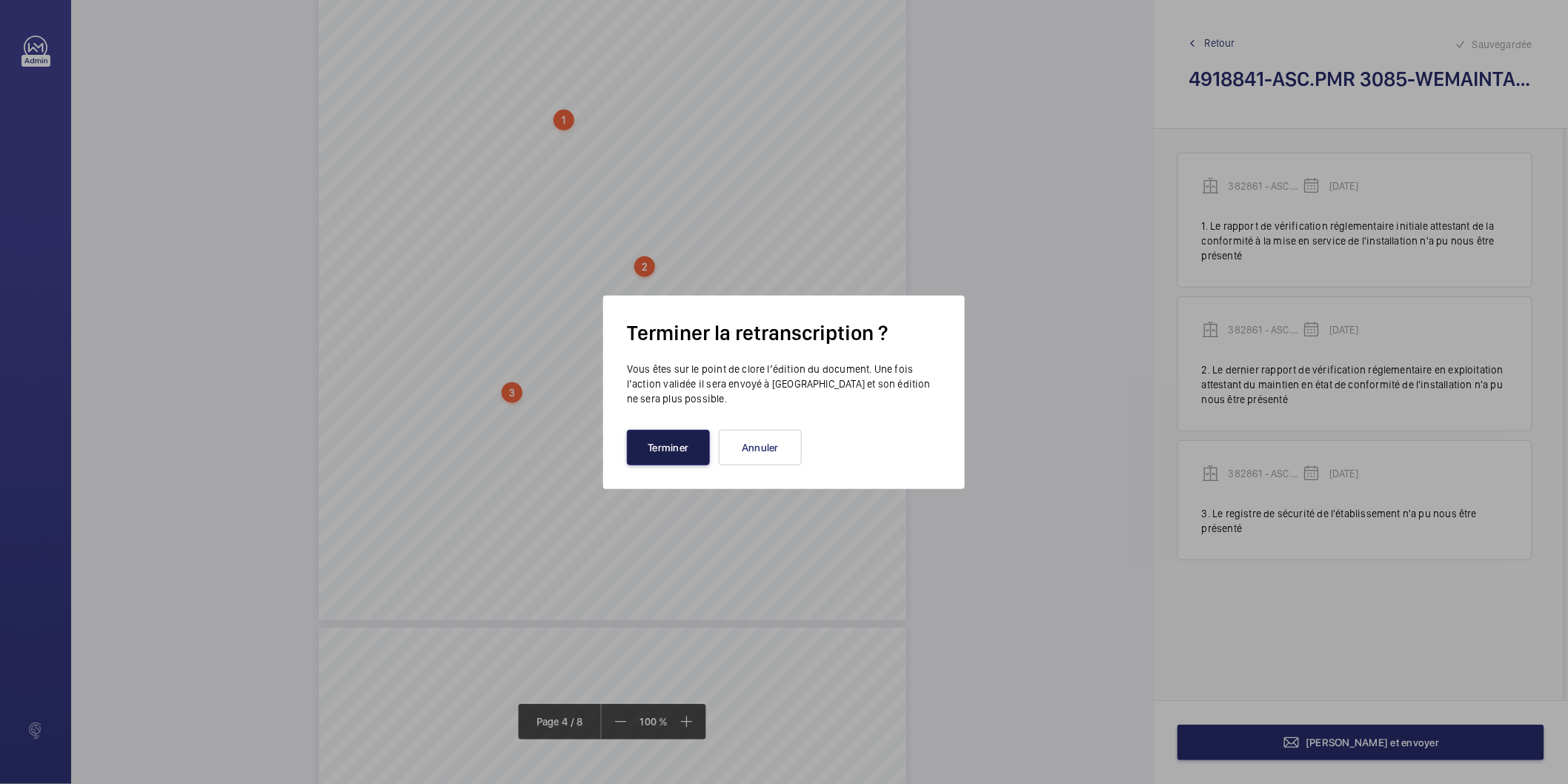
click at [670, 453] on button "Terminer" at bounding box center [668, 447] width 83 height 36
